Goal: Transaction & Acquisition: Purchase product/service

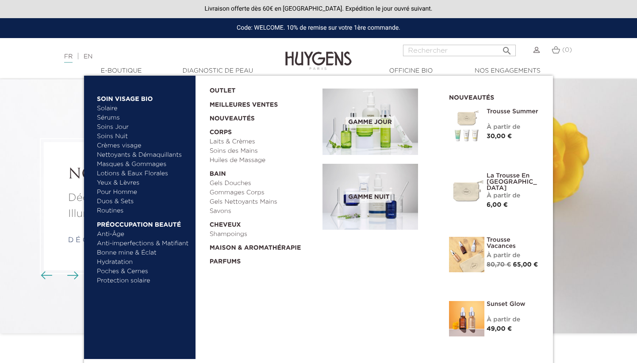
click at [118, 69] on link "  E-Boutique" at bounding box center [121, 70] width 88 height 9
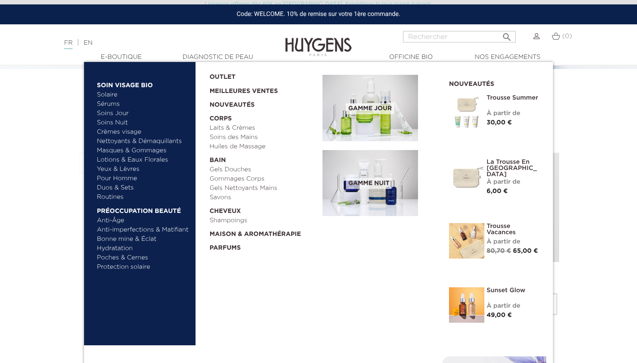
scroll to position [196, 0]
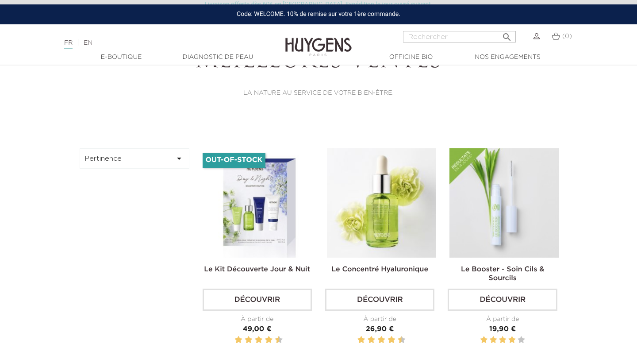
click at [133, 156] on button "Pertinence " at bounding box center [135, 158] width 110 height 20
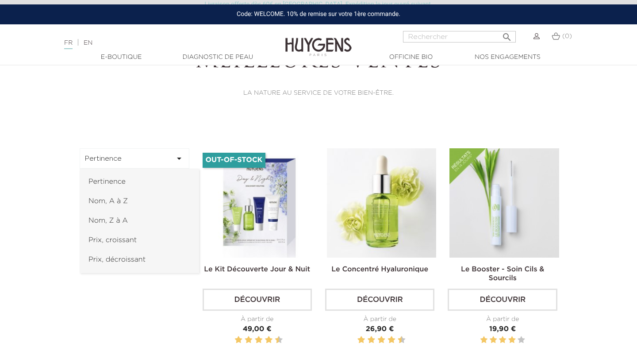
click at [131, 242] on link "Prix, croissant" at bounding box center [139, 239] width 119 height 19
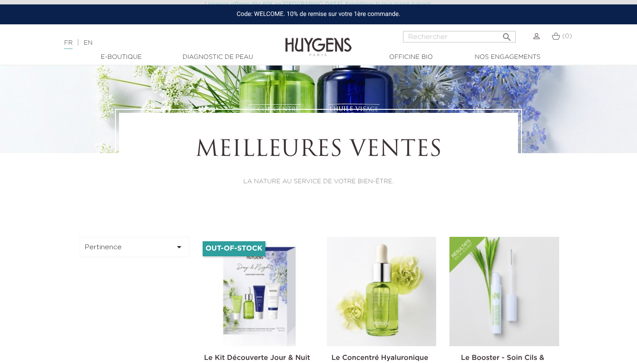
scroll to position [101, 0]
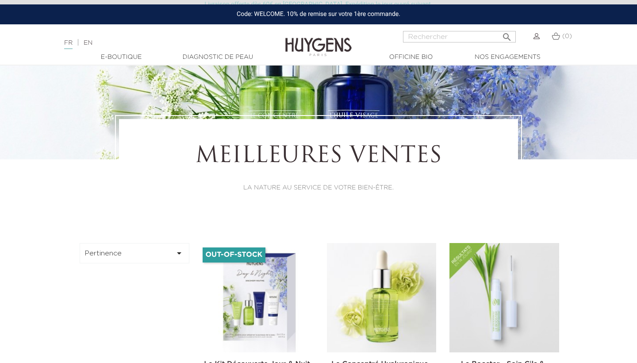
click at [119, 256] on button "Pertinence " at bounding box center [135, 253] width 110 height 20
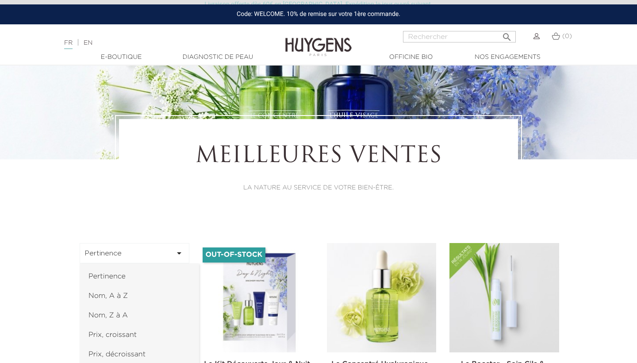
click at [124, 335] on link "Prix, croissant" at bounding box center [139, 334] width 119 height 19
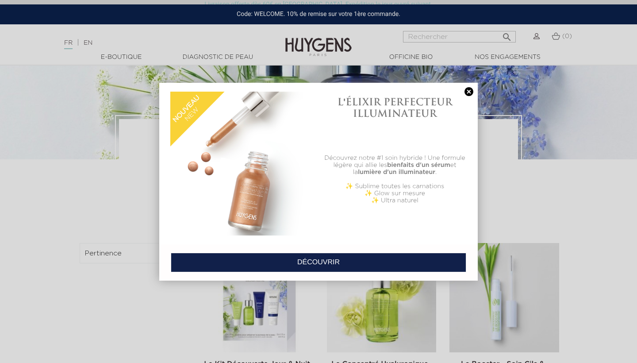
click at [469, 94] on link at bounding box center [469, 91] width 12 height 9
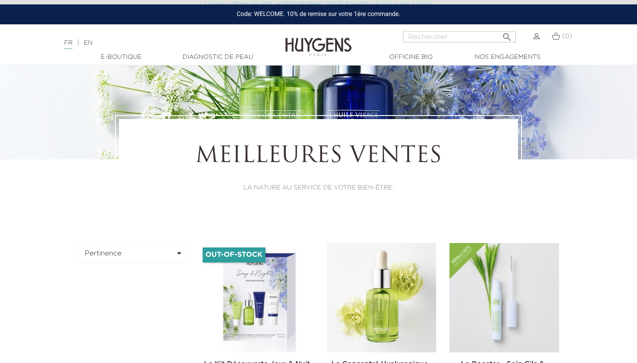
click at [141, 251] on button "Pertinence " at bounding box center [135, 253] width 110 height 20
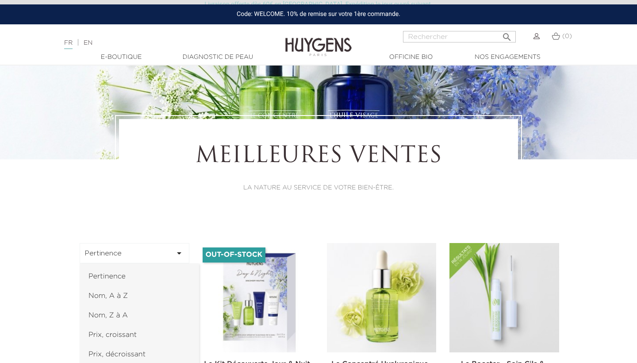
click at [128, 335] on link "Prix, croissant" at bounding box center [139, 334] width 119 height 19
